Goal: Transaction & Acquisition: Purchase product/service

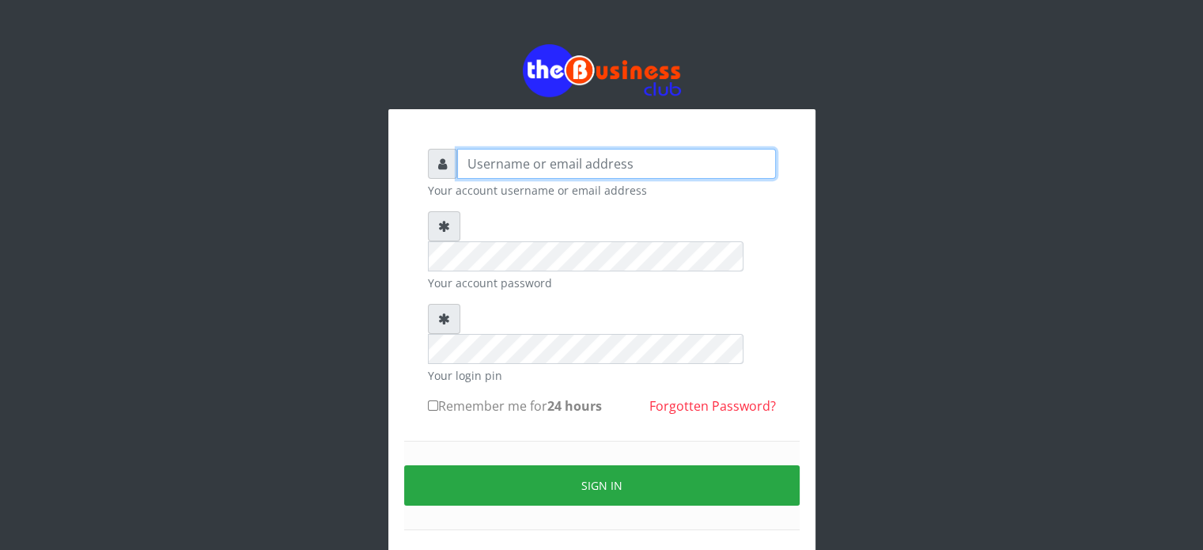
click at [513, 164] on input "text" at bounding box center [616, 164] width 319 height 30
type input "olaawonig@yahoo.com"
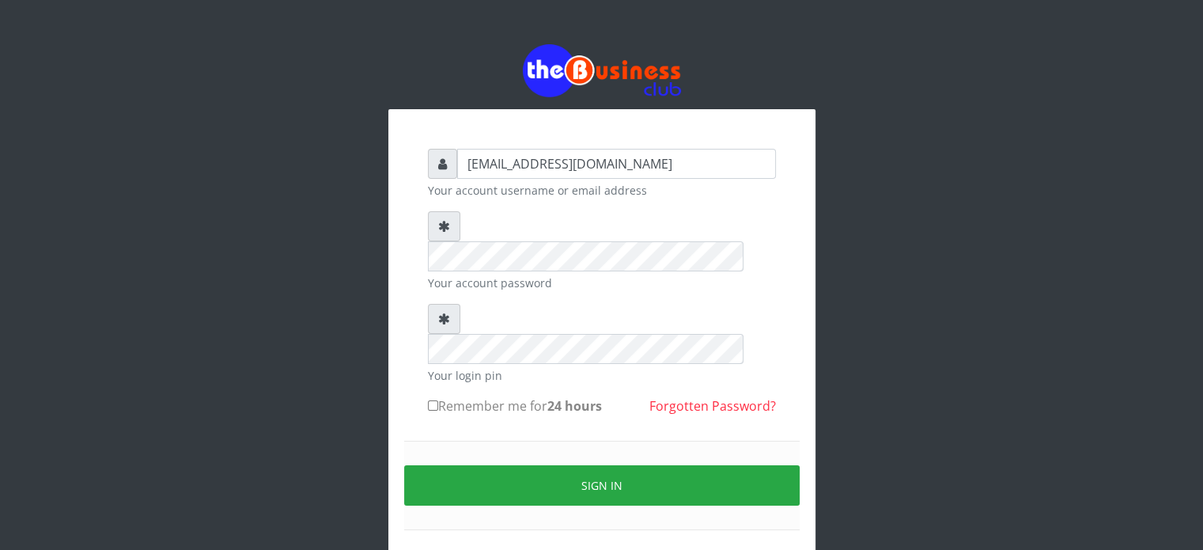
click at [469, 396] on label "Remember me for 24 hours" at bounding box center [515, 405] width 174 height 19
click at [438, 400] on input "Remember me for 24 hours" at bounding box center [433, 405] width 10 height 10
checkbox input "true"
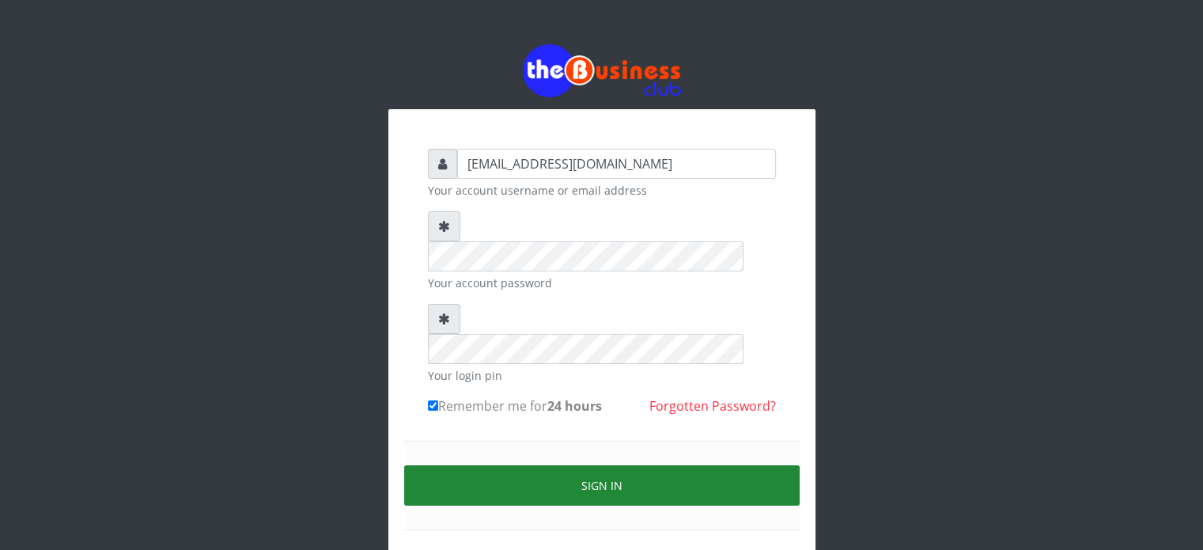
click at [549, 465] on button "Sign in" at bounding box center [602, 485] width 396 height 40
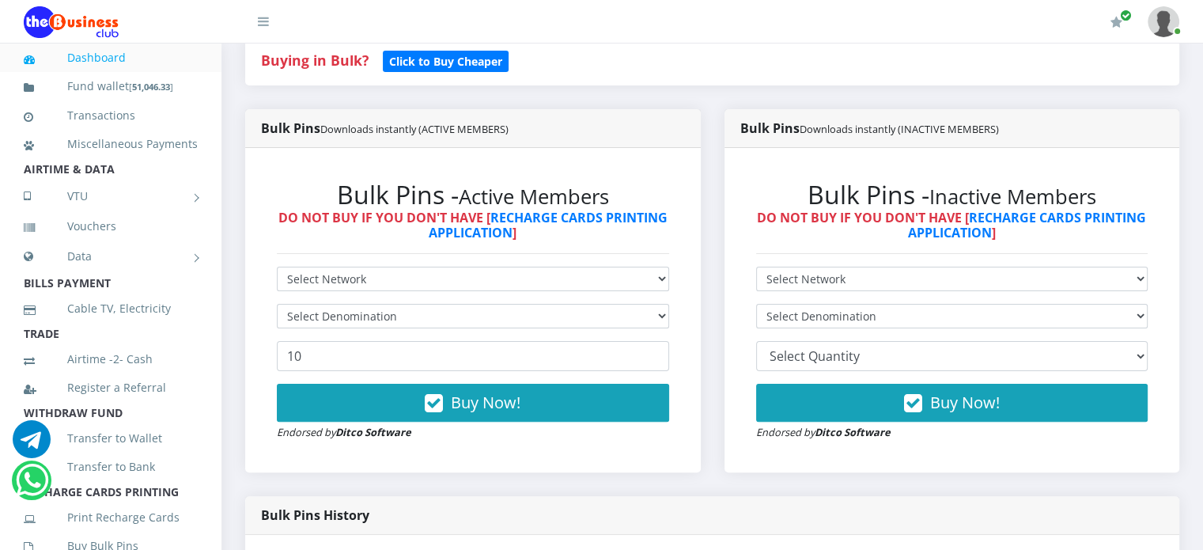
scroll to position [323, 0]
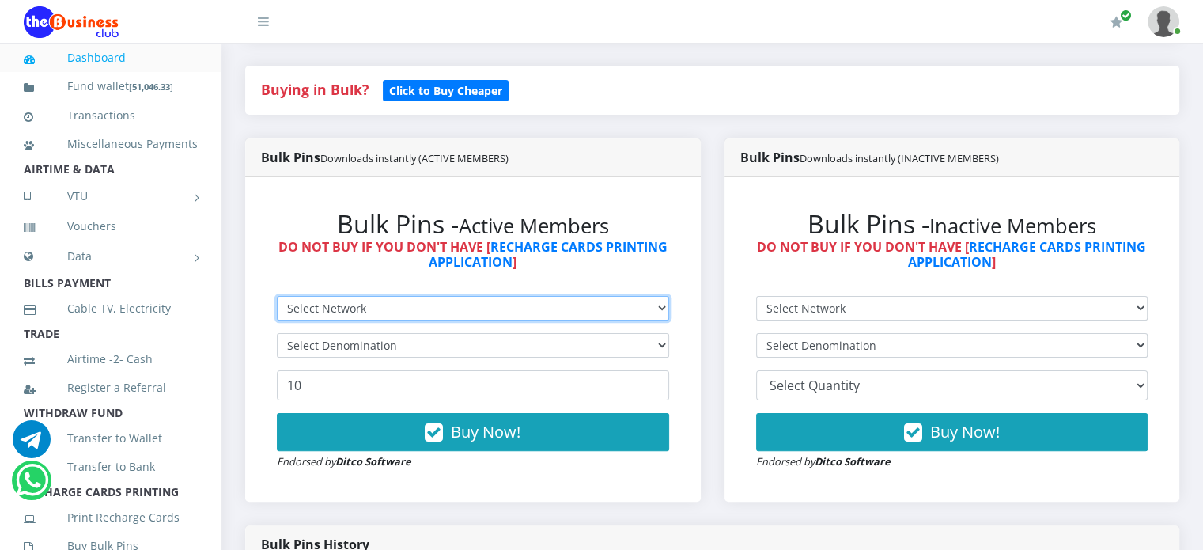
click at [522, 296] on select "Select Network MTN Globacom 9Mobile Airtel" at bounding box center [473, 308] width 392 height 25
select select "MTN"
click at [277, 296] on select "Select Network MTN Globacom 9Mobile Airtel" at bounding box center [473, 308] width 392 height 25
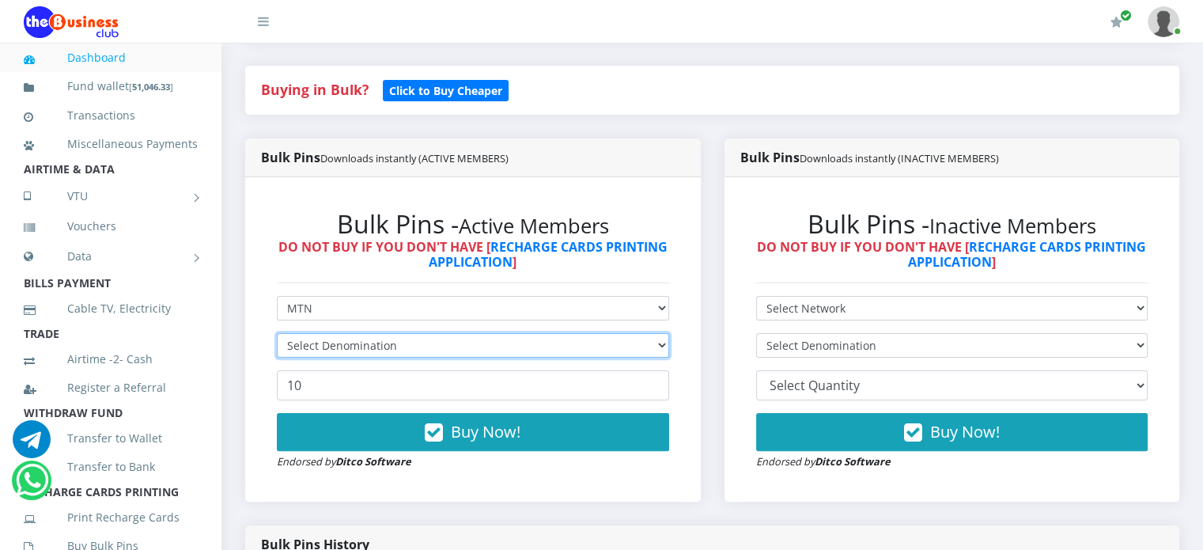
click at [463, 333] on select "Select Denomination" at bounding box center [473, 345] width 392 height 25
select select "969.8-1000"
click at [277, 333] on select "Select Denomination MTN NGN100 - ₦96.98 MTN NGN200 - ₦193.96 MTN NGN400 - ₦387.…" at bounding box center [473, 345] width 392 height 25
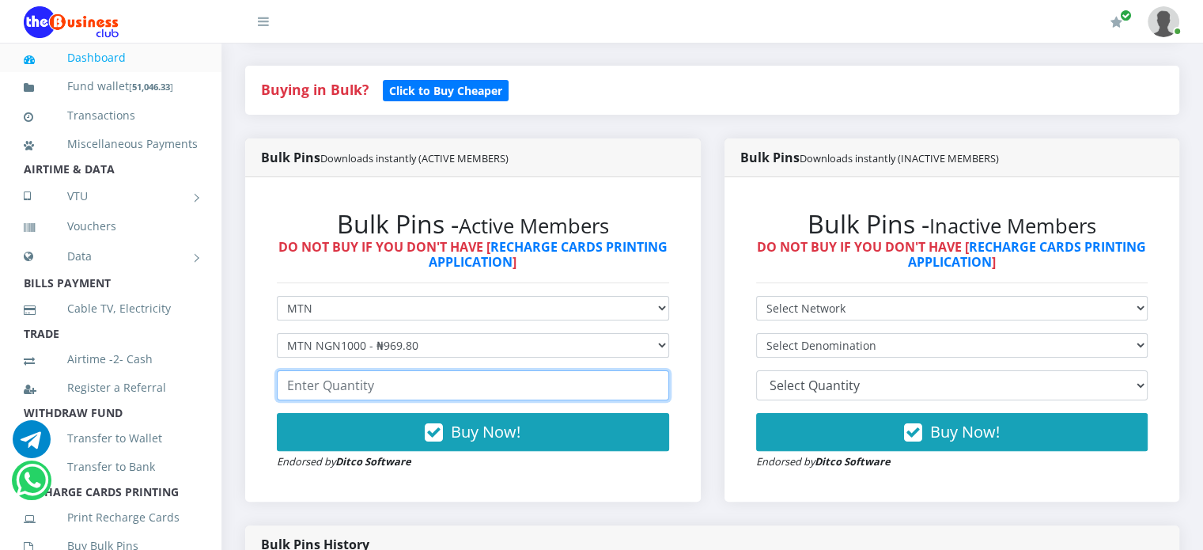
click at [376, 370] on input "number" at bounding box center [473, 385] width 392 height 30
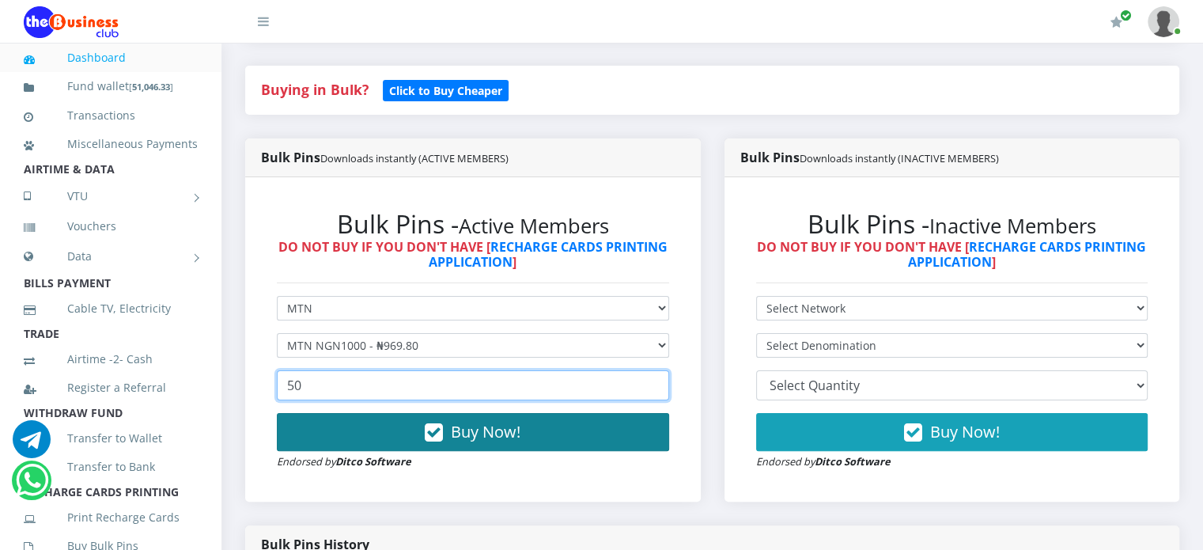
type input "50"
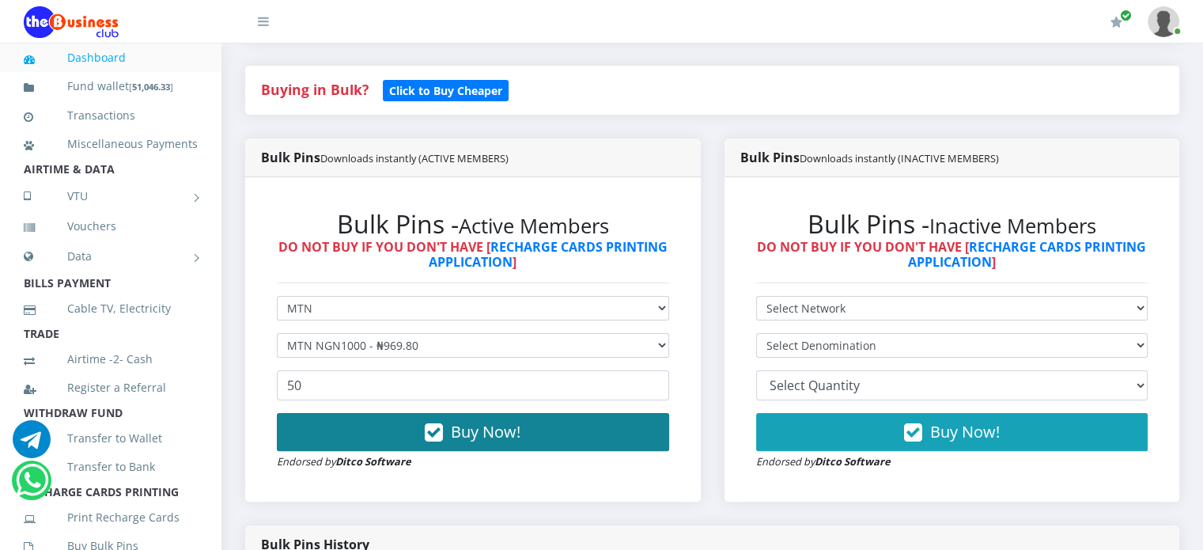
click at [452, 421] on span "Buy Now!" at bounding box center [486, 431] width 70 height 21
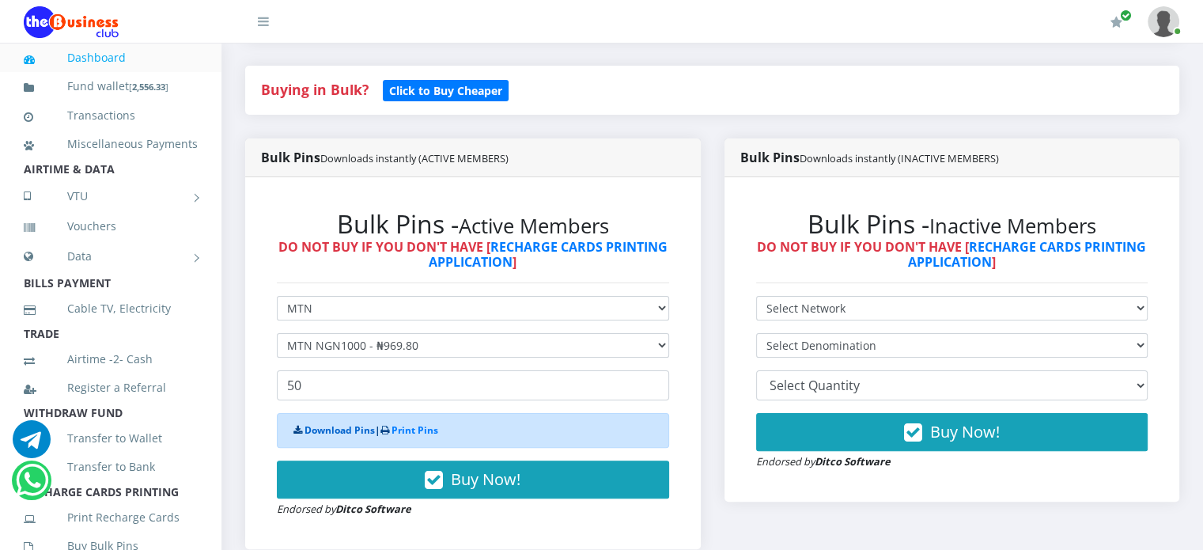
click at [345, 423] on link "Download Pins" at bounding box center [340, 429] width 70 height 13
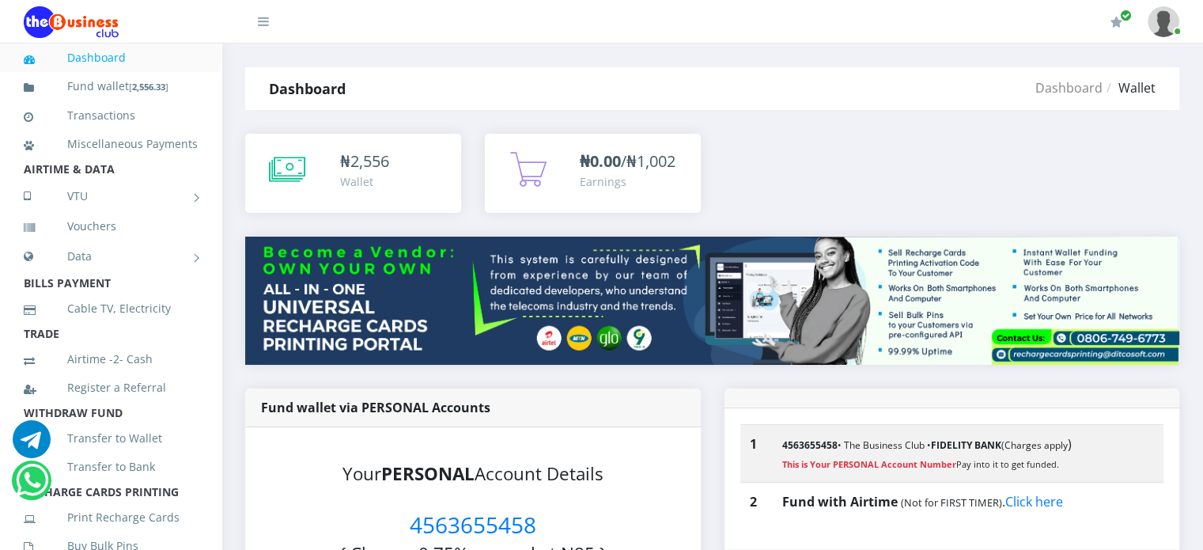
scroll to position [470, 0]
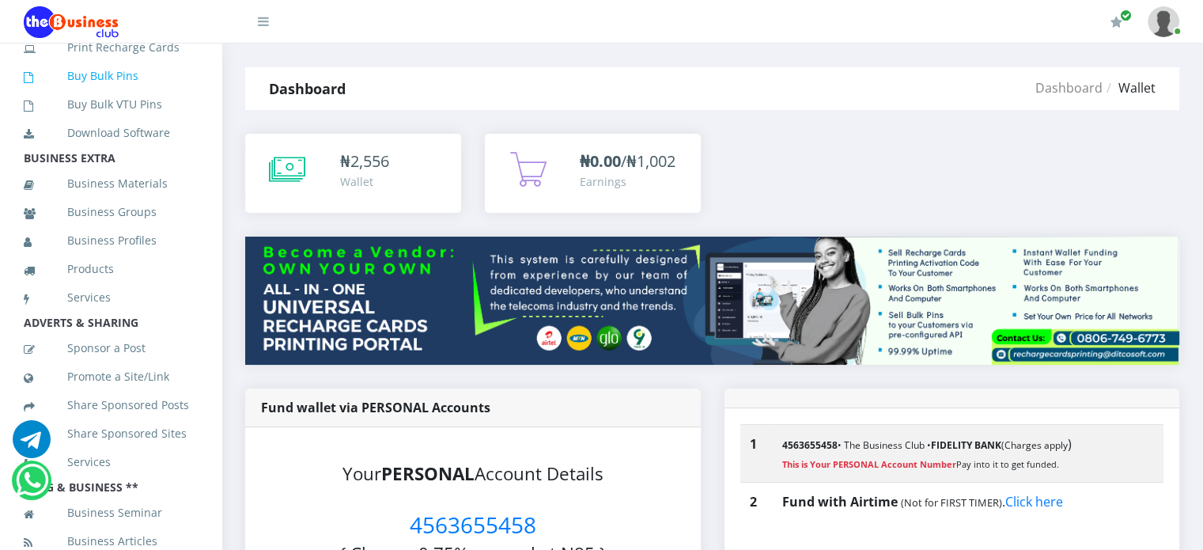
click at [122, 94] on link "Buy Bulk Pins" at bounding box center [111, 76] width 174 height 36
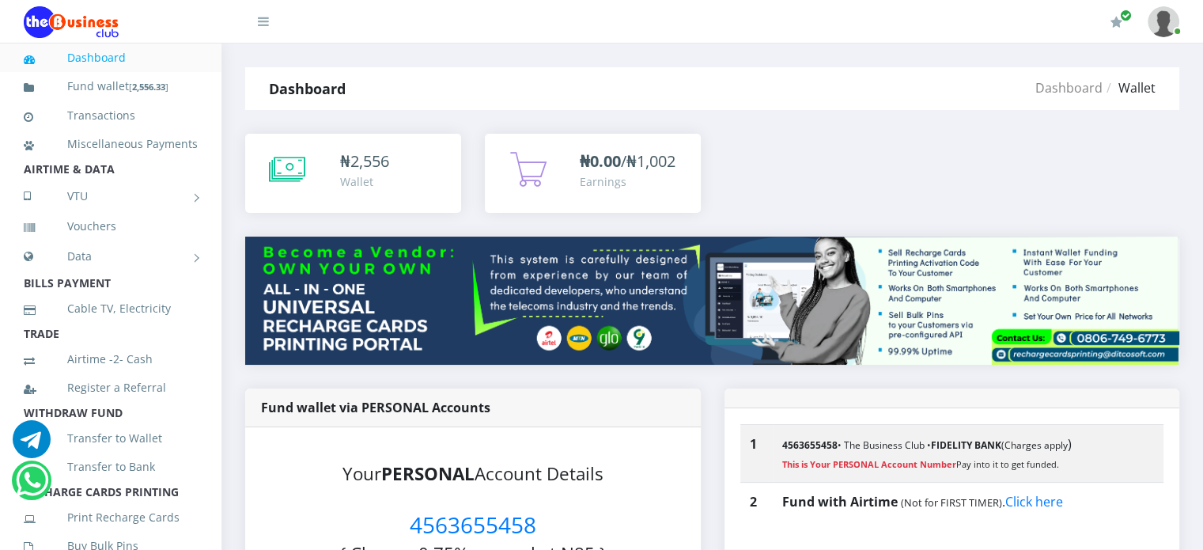
scroll to position [481, 0]
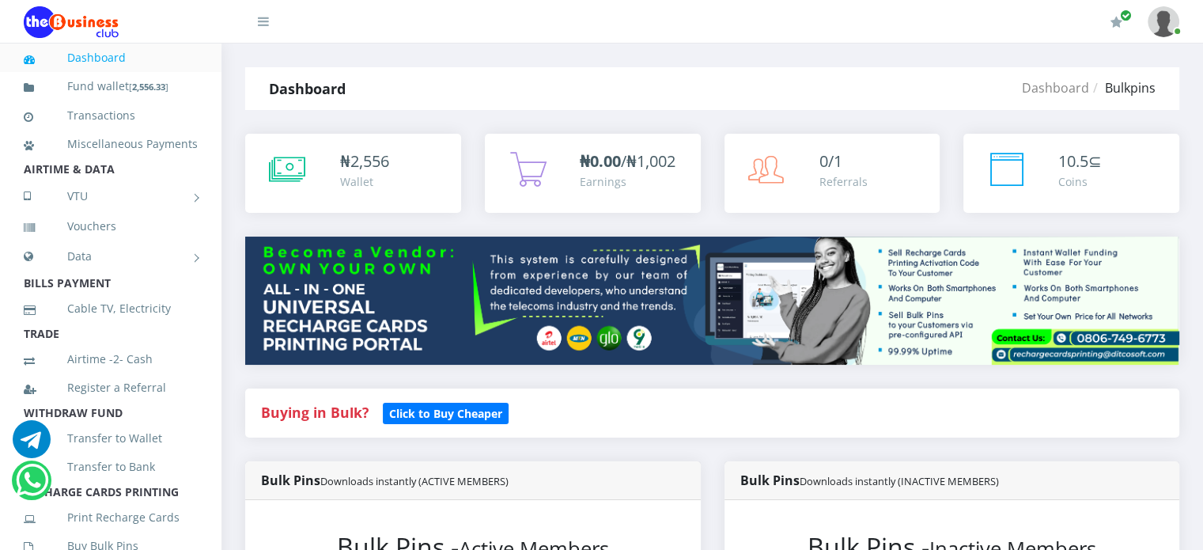
scroll to position [481, 0]
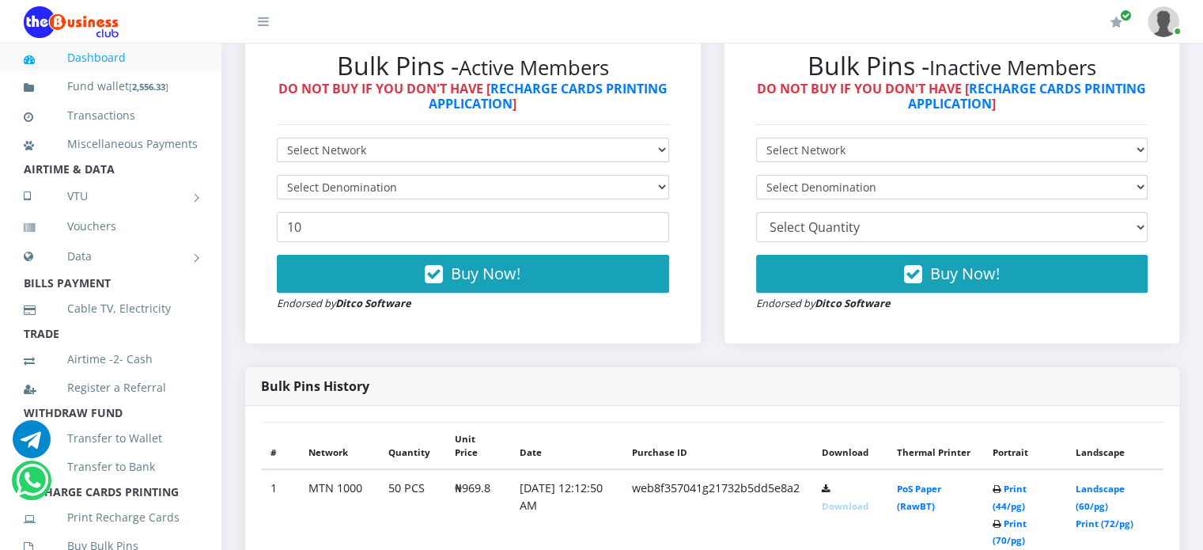
click at [869, 500] on link "Download" at bounding box center [845, 506] width 47 height 12
click at [452, 138] on form "Select Network MTN Globacom 9Mobile Airtel Select Denomination 10 Buy Now! Endo…" at bounding box center [473, 225] width 392 height 174
